Goal: Answer question/provide support: Answer question/provide support

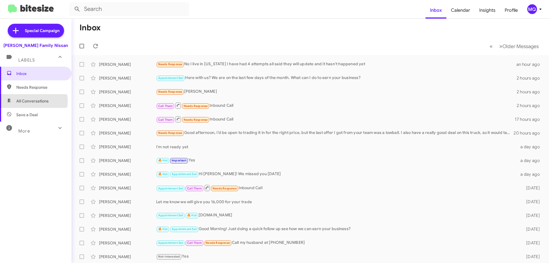
click at [28, 101] on span "All Conversations" at bounding box center [32, 101] width 32 height 6
type input "in:all-conversations"
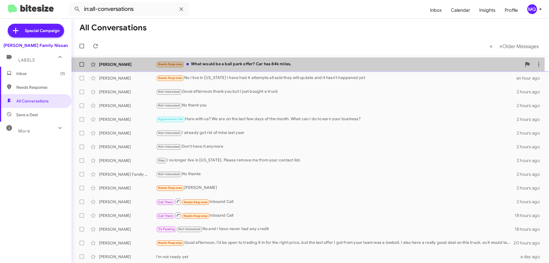
click at [221, 67] on div "Needs Response What would be a ball park offer? Car has 84k miles." at bounding box center [338, 64] width 365 height 7
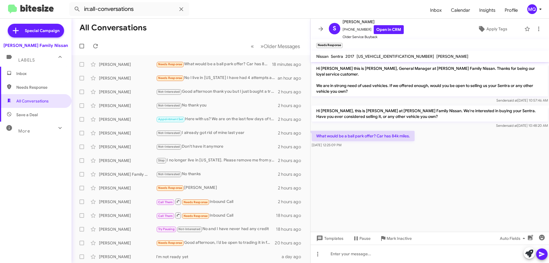
click at [369, 61] on mat-toolbar "Nissan Sentra 2017 [US_VEHICLE_IDENTIFICATION_NUMBER] [PERSON_NAME]" at bounding box center [429, 56] width 238 height 11
click at [370, 54] on span "[US_VEHICLE_IDENTIFICATION_NUMBER]" at bounding box center [394, 56] width 77 height 5
copy span "[US_VEHICLE_IDENTIFICATION_NUMBER]"
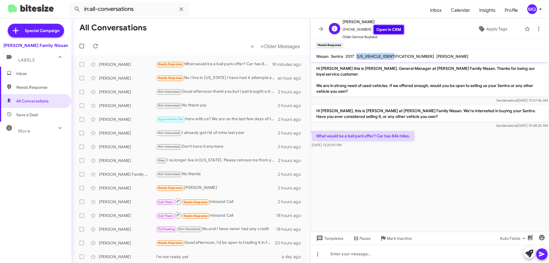
click at [383, 29] on link "Open in CRM" at bounding box center [389, 29] width 30 height 9
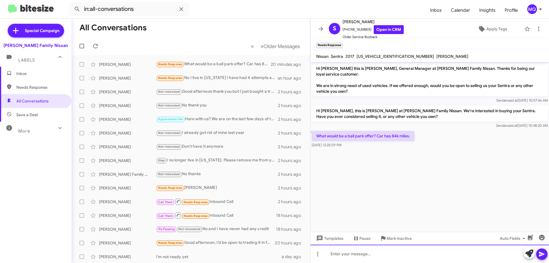
click at [369, 250] on div at bounding box center [429, 253] width 238 height 18
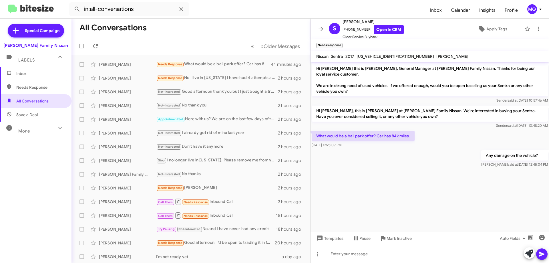
click at [36, 88] on span "Needs Response" at bounding box center [40, 87] width 49 height 6
type input "in:needs-response"
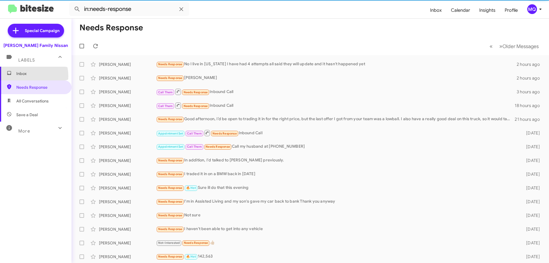
click at [24, 76] on span "Inbox" at bounding box center [40, 74] width 49 height 6
